Goal: Register for event/course

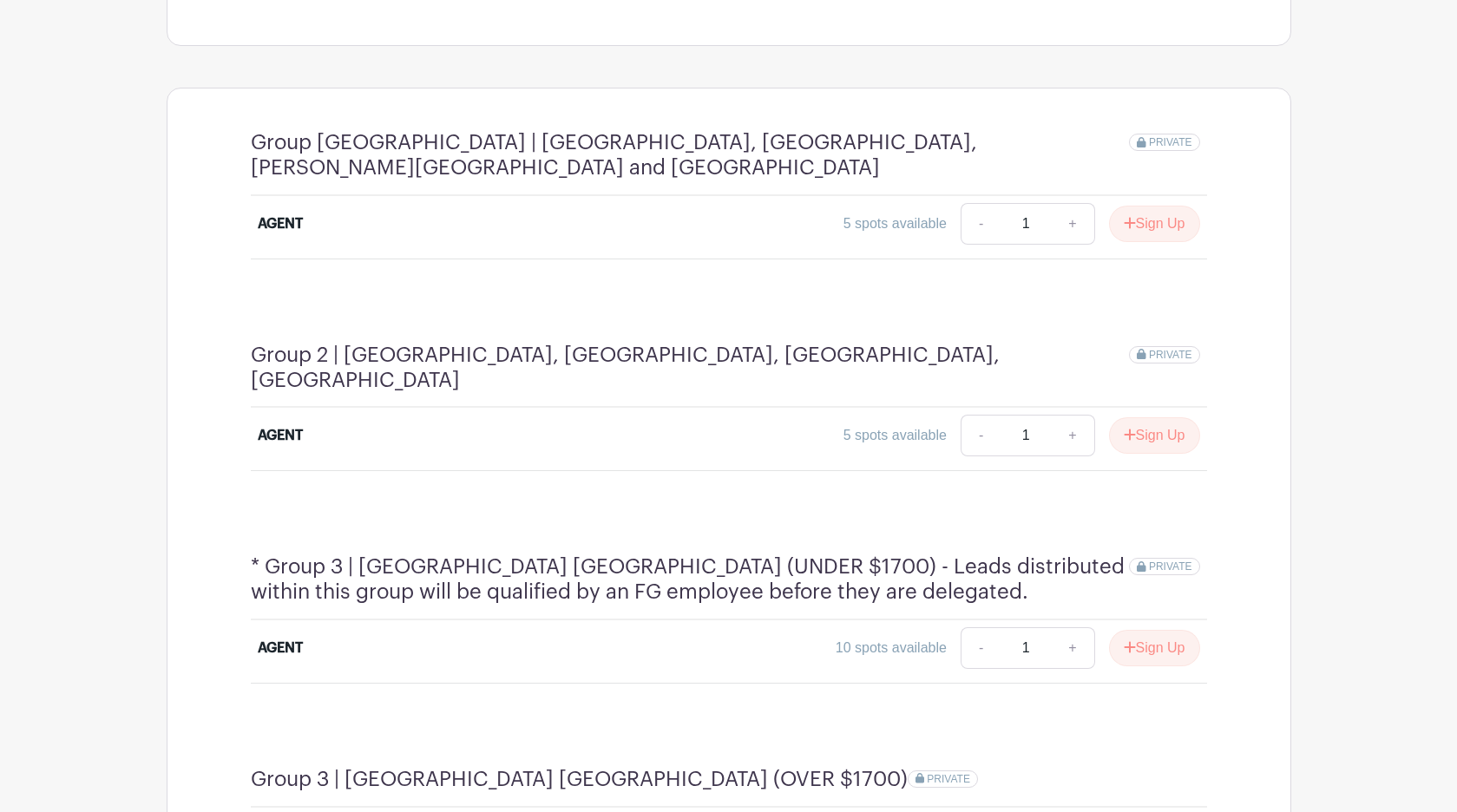
scroll to position [925, 0]
click at [1135, 206] on button "Sign Up" at bounding box center [1155, 221] width 91 height 37
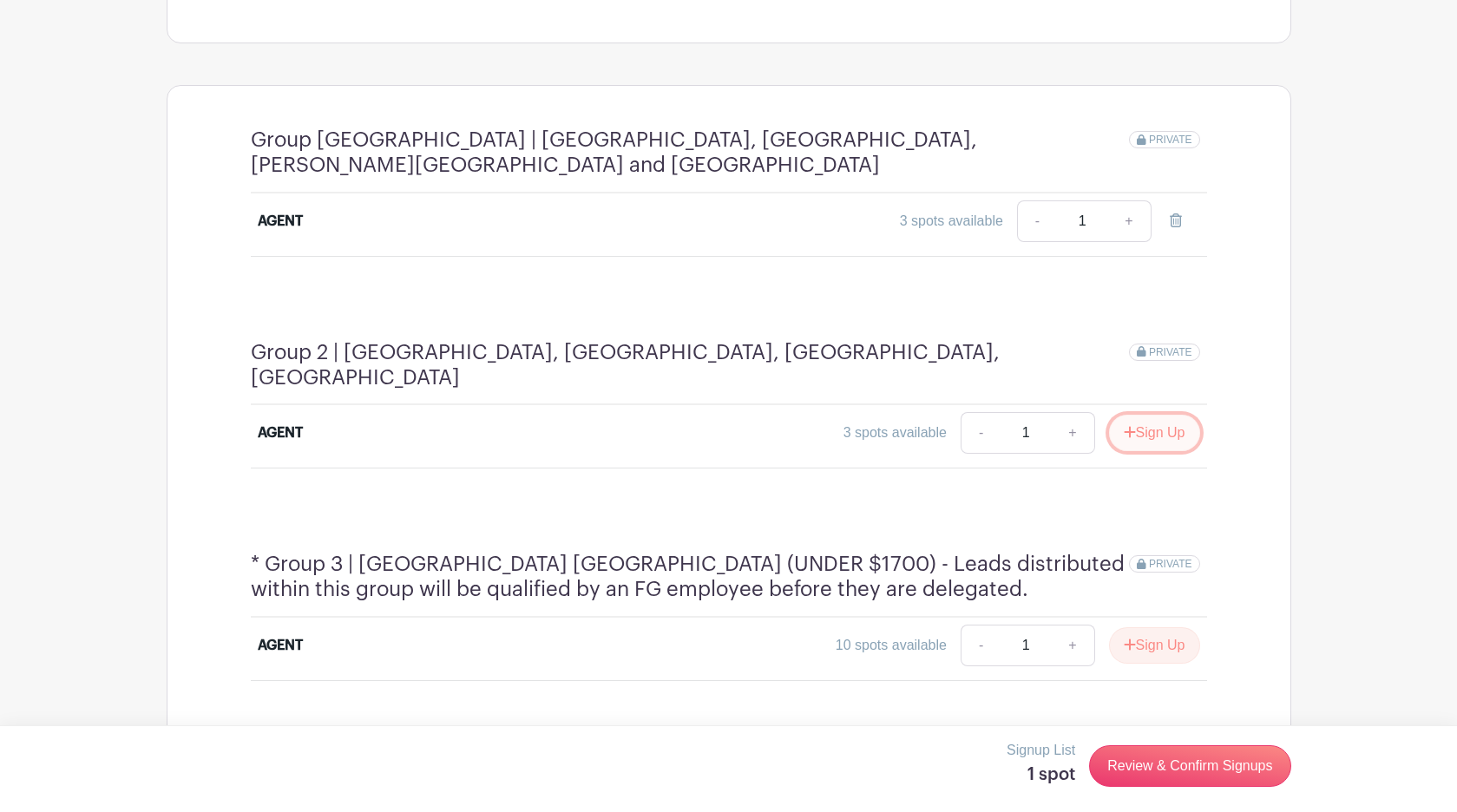
click at [1140, 415] on button "Sign Up" at bounding box center [1155, 432] width 91 height 37
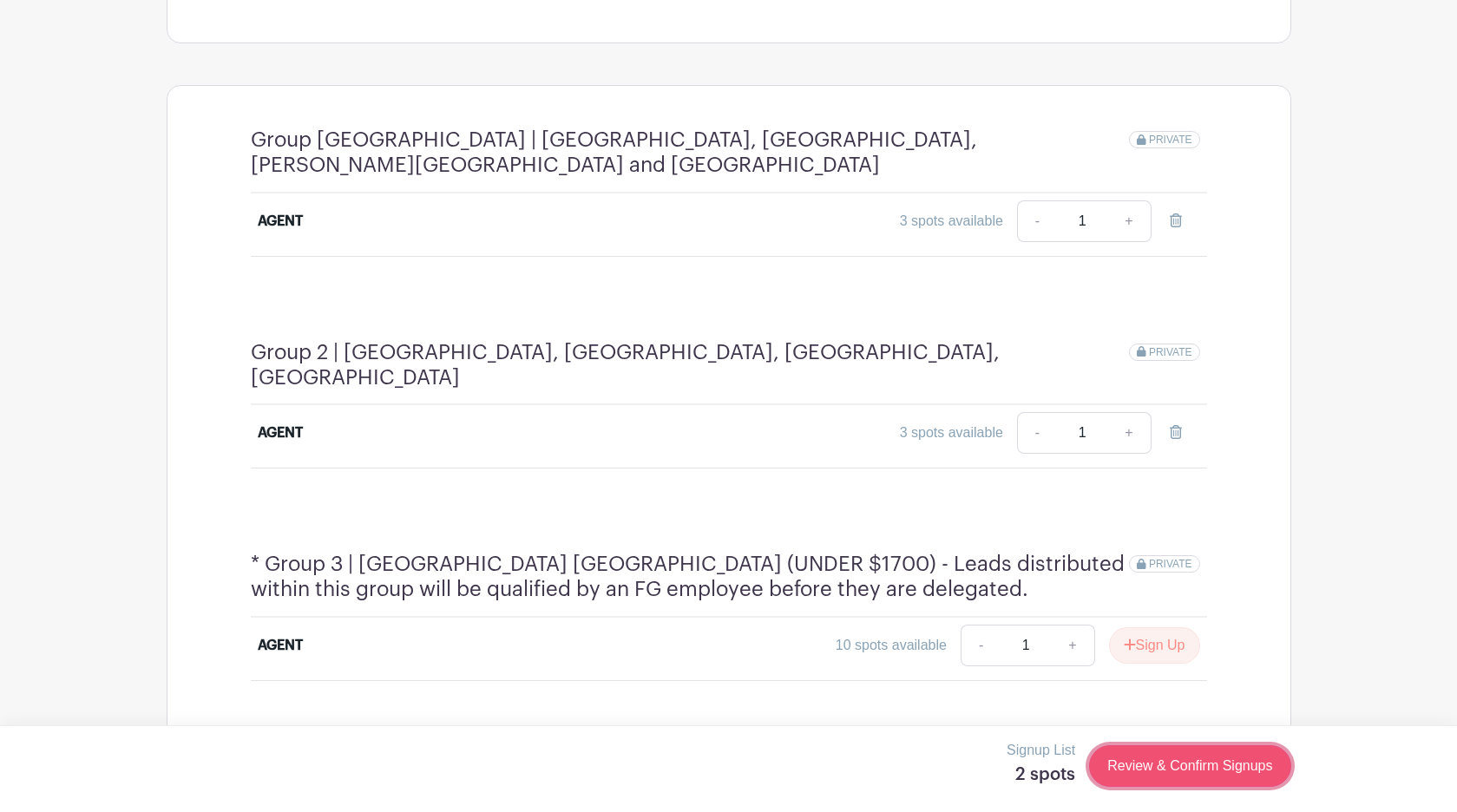
click at [1192, 766] on link "Review & Confirm Signups" at bounding box center [1189, 766] width 201 height 42
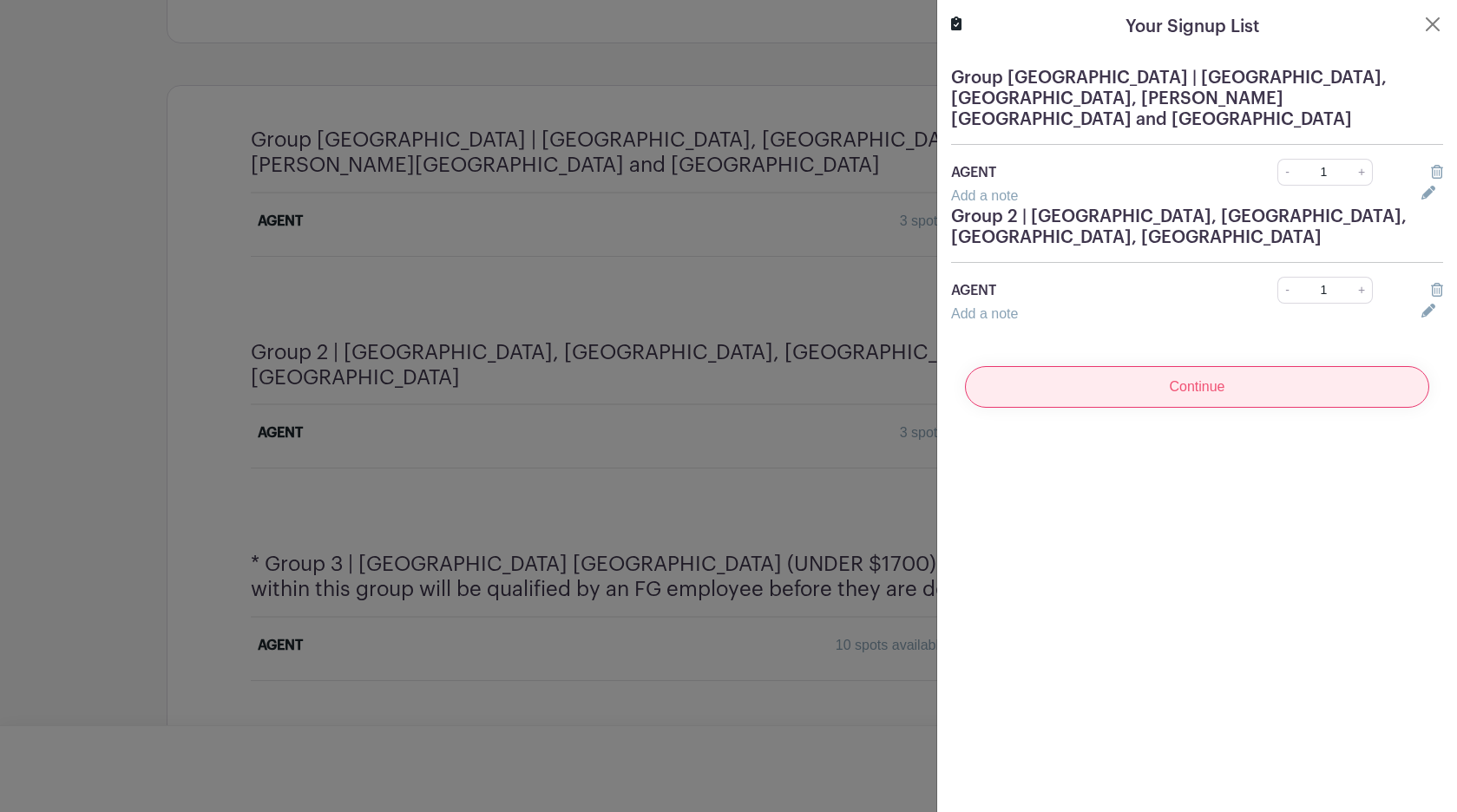
click at [1245, 366] on input "Continue" at bounding box center [1197, 387] width 465 height 42
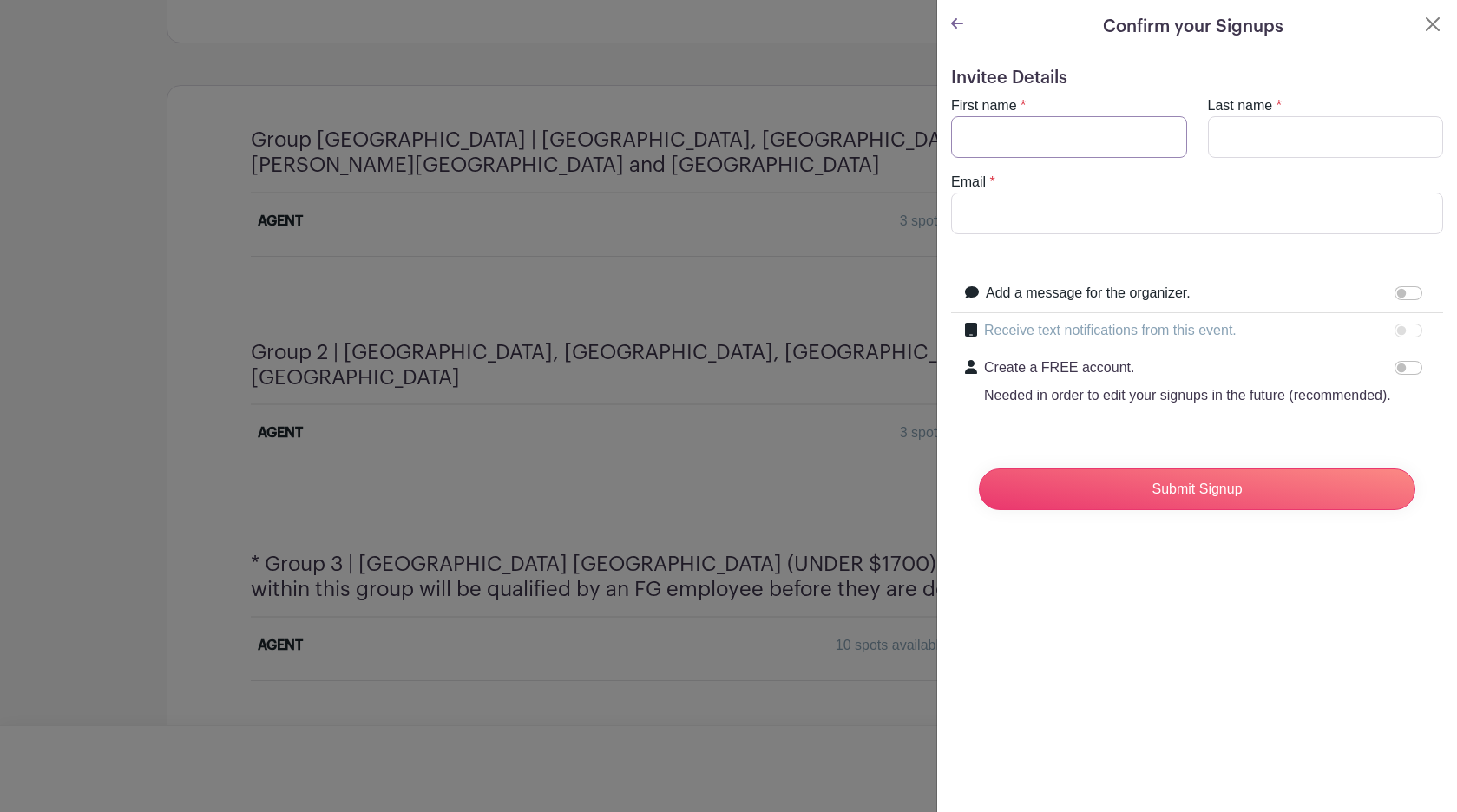
click at [1084, 138] on input "First name" at bounding box center [1069, 137] width 236 height 42
type input "j"
type input "[PERSON_NAME]"
click at [1310, 124] on input "Last name" at bounding box center [1326, 137] width 236 height 42
type input "[PERSON_NAME]"
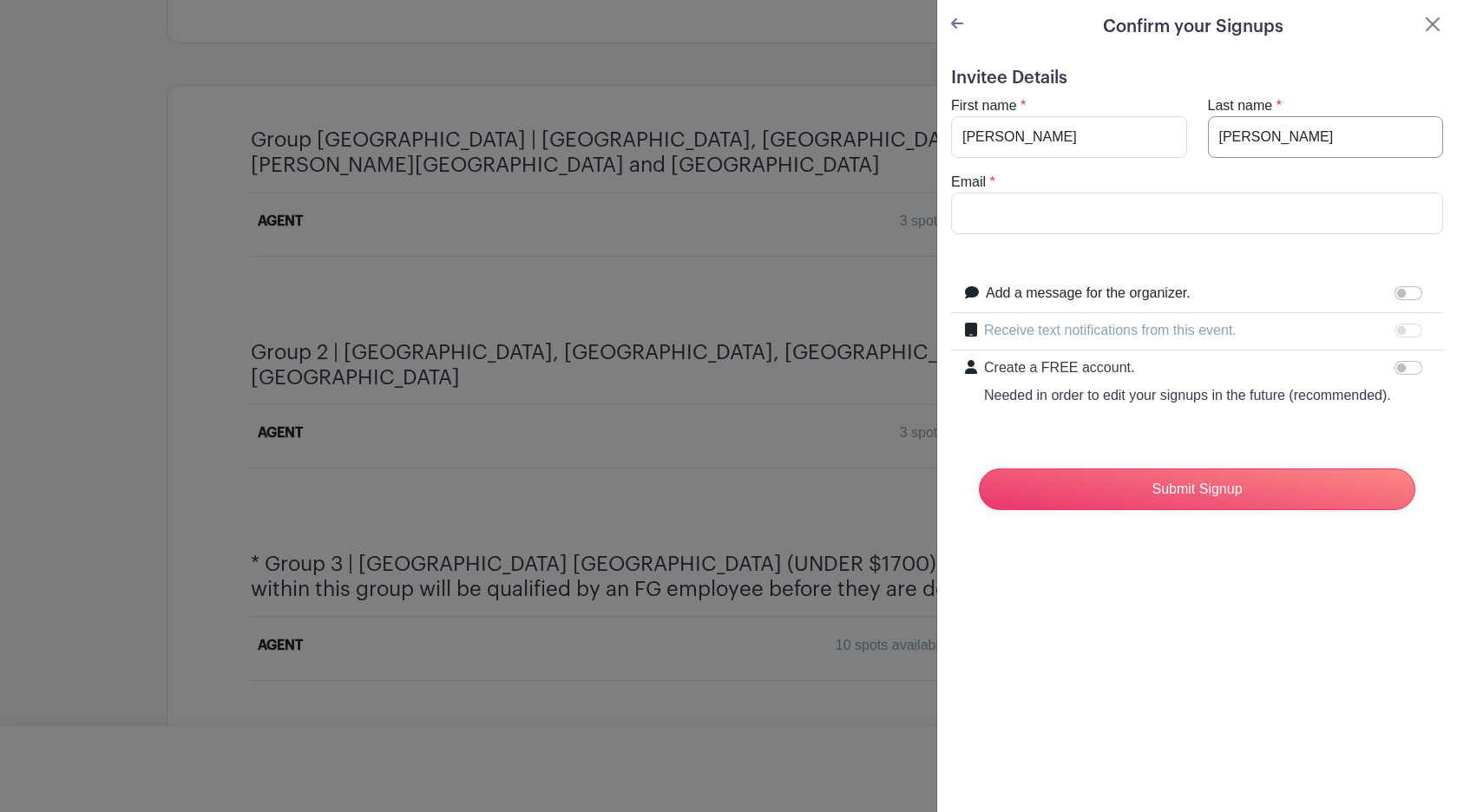
type input "[PERSON_NAME][EMAIL_ADDRESS][PERSON_NAME][DOMAIN_NAME]"
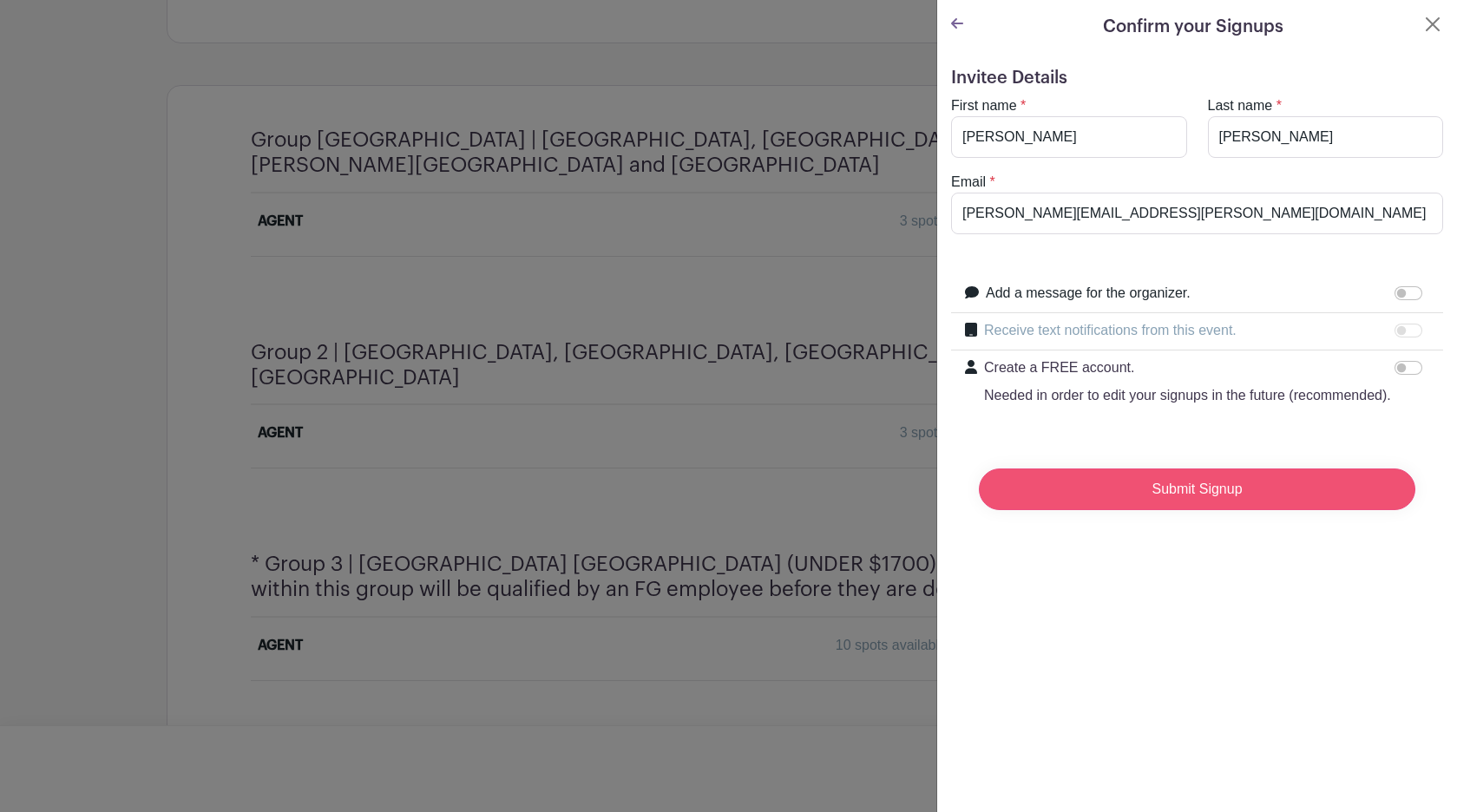
click at [1197, 487] on input "Submit Signup" at bounding box center [1197, 489] width 437 height 42
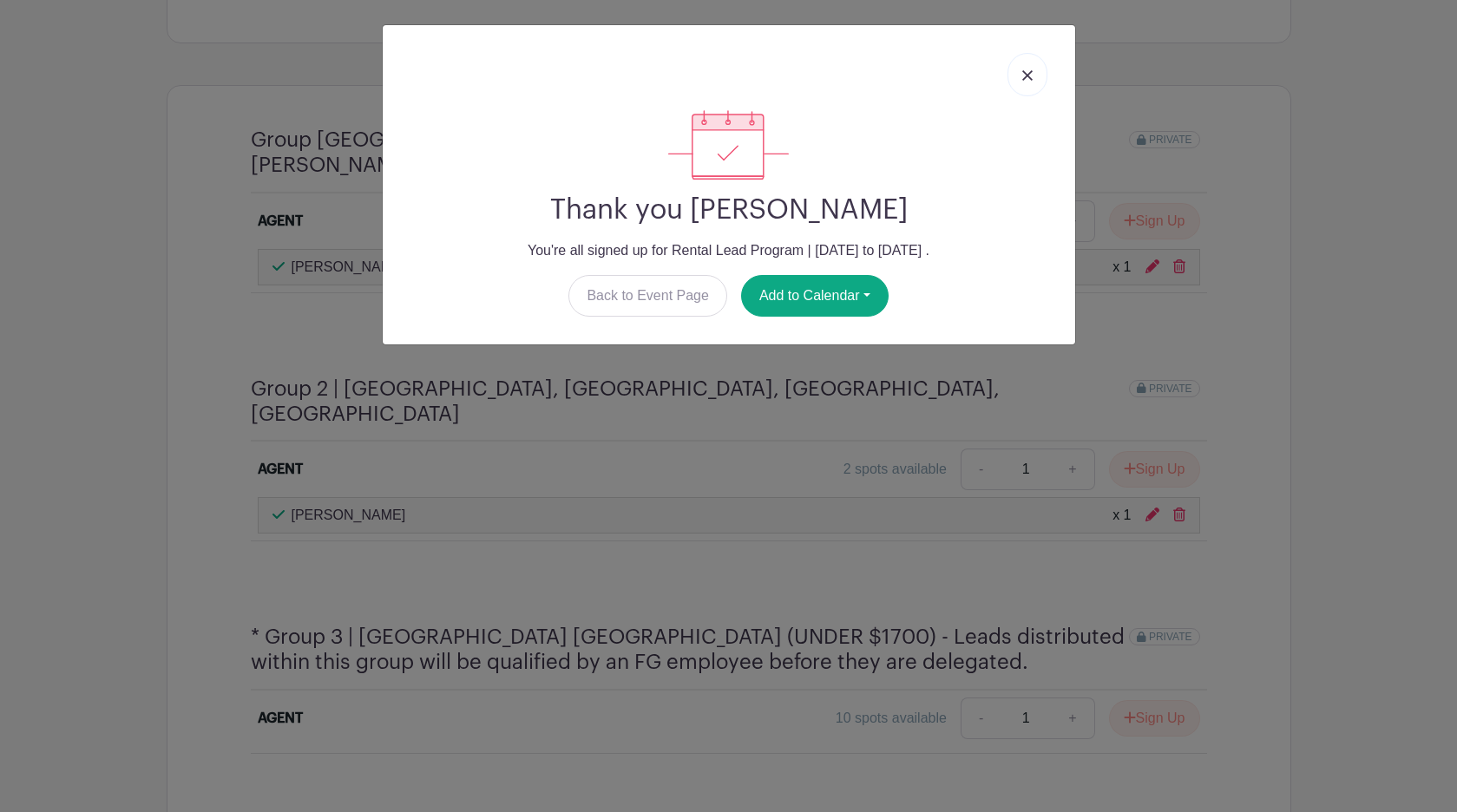
click at [1026, 76] on img at bounding box center [1028, 76] width 11 height 11
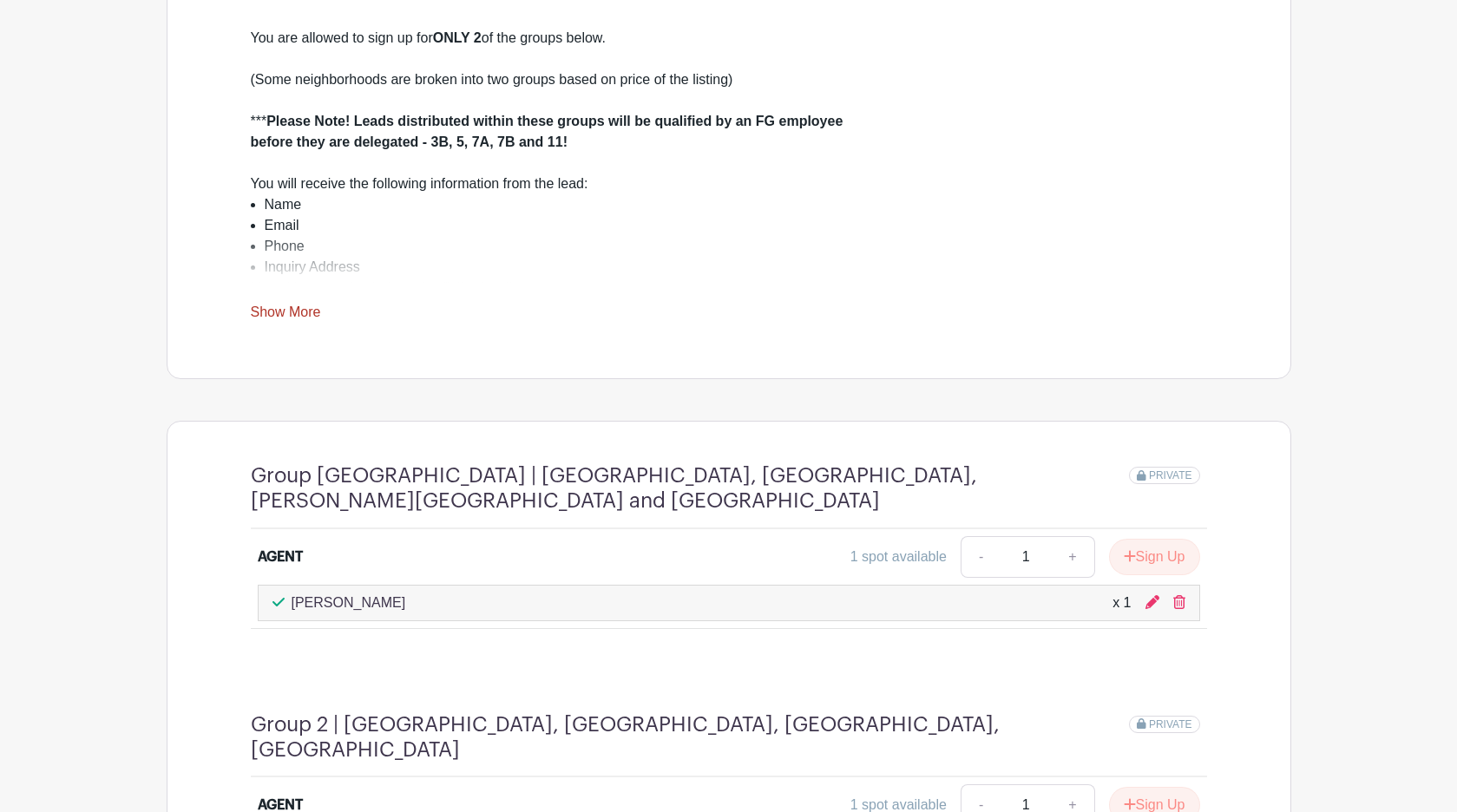
scroll to position [603, 0]
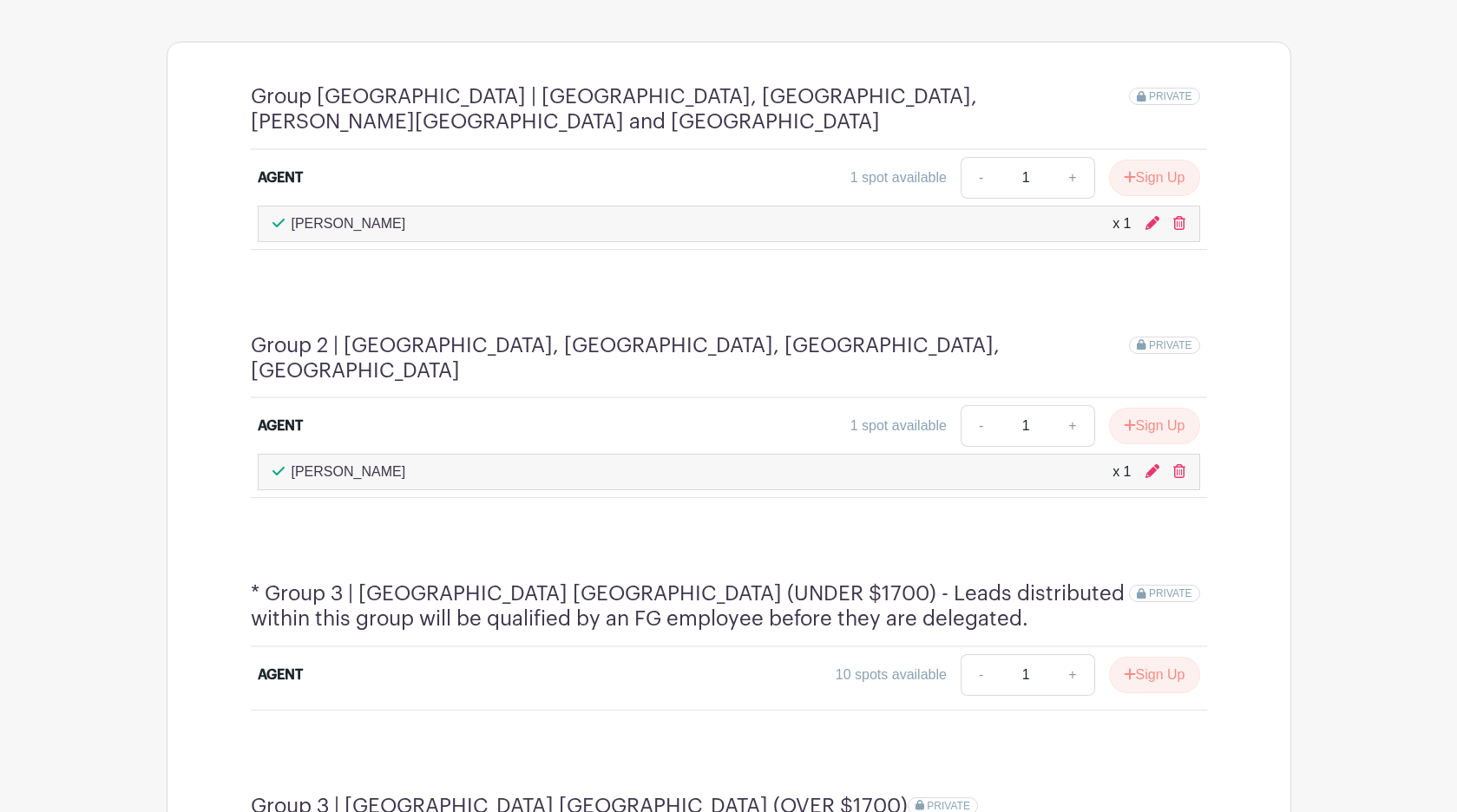
scroll to position [970, 0]
